Goal: Find specific page/section: Find specific page/section

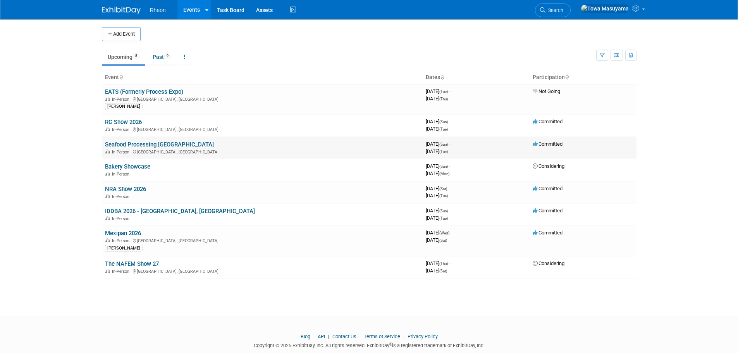
click at [145, 148] on td "Seafood Processing [GEOGRAPHIC_DATA] In-Person [GEOGRAPHIC_DATA], [GEOGRAPHIC_D…" at bounding box center [262, 148] width 321 height 22
click at [147, 148] on td "Seafood Processing [GEOGRAPHIC_DATA] In-Person [GEOGRAPHIC_DATA], [GEOGRAPHIC_D…" at bounding box center [262, 148] width 321 height 22
click at [149, 145] on link "Seafood Processing [GEOGRAPHIC_DATA]" at bounding box center [159, 144] width 109 height 7
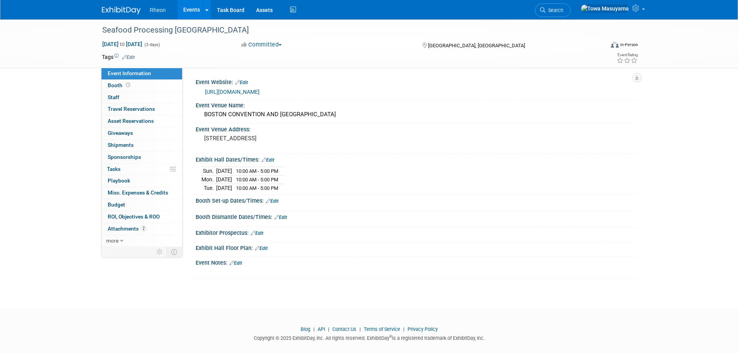
click at [191, 10] on link "Events" at bounding box center [191, 9] width 28 height 19
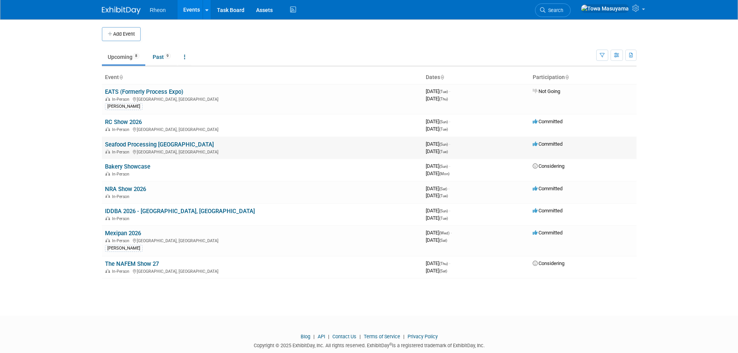
click at [149, 142] on link "Seafood Processing [GEOGRAPHIC_DATA]" at bounding box center [159, 144] width 109 height 7
